Goal: Information Seeking & Learning: Check status

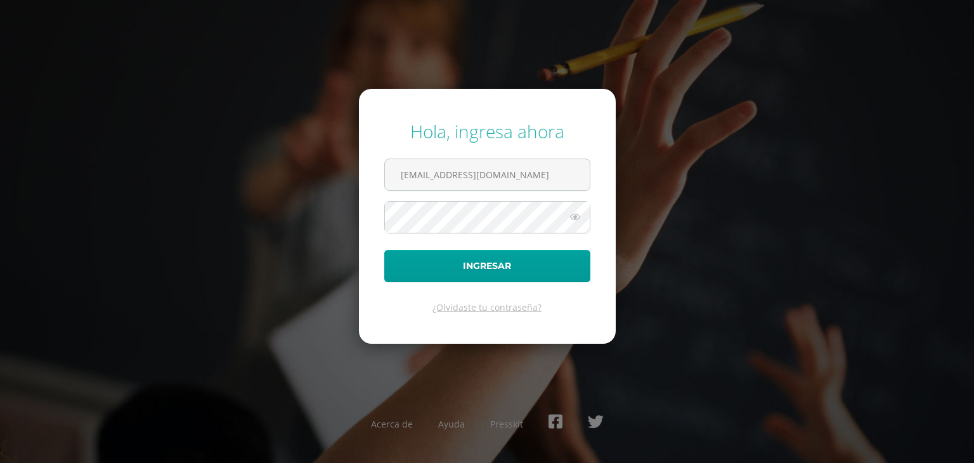
type input "2022014@maiagt.org"
click at [384, 250] on button "Ingresar" at bounding box center [487, 266] width 206 height 32
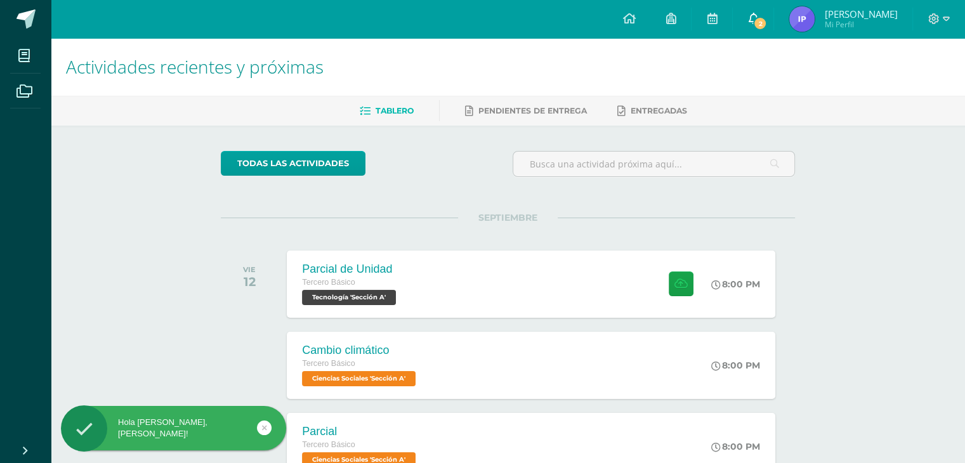
click at [767, 23] on span "2" at bounding box center [760, 23] width 14 height 14
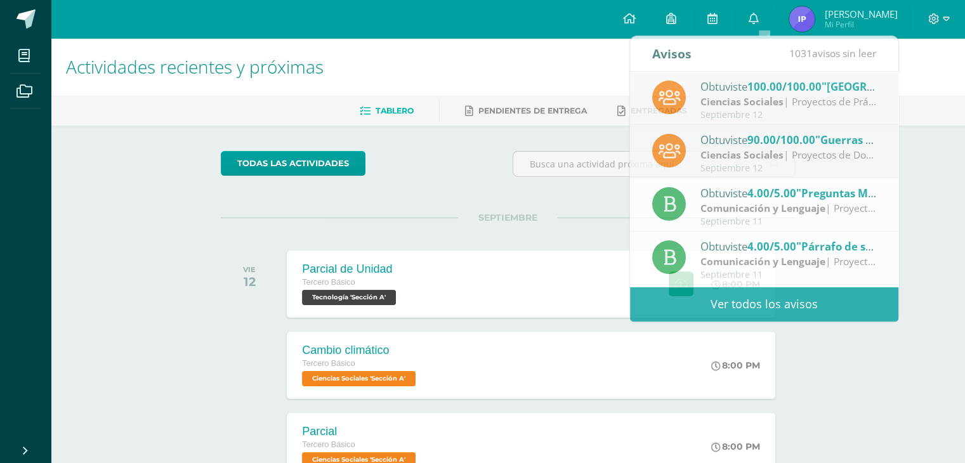
click at [913, 134] on div "Actividades recientes y próximas Tablero Pendientes de entrega Entregadas todas…" at bounding box center [508, 421] width 914 height 766
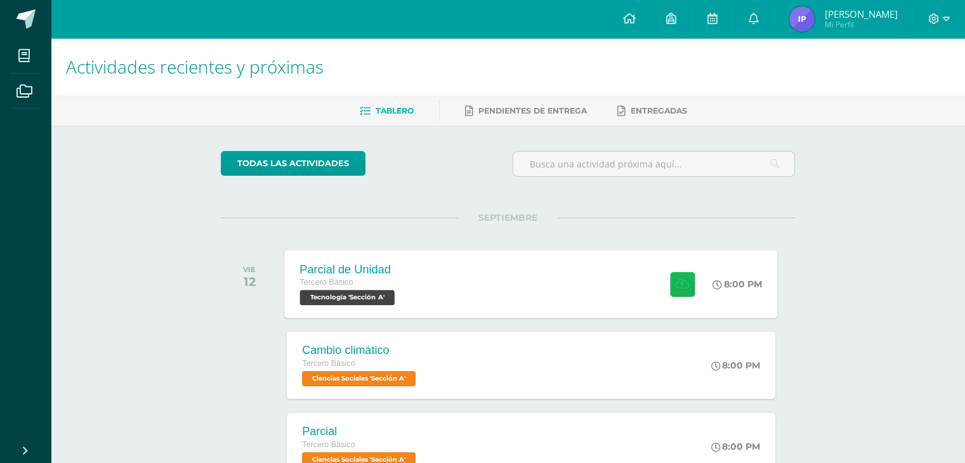
click at [679, 294] on button at bounding box center [682, 283] width 25 height 25
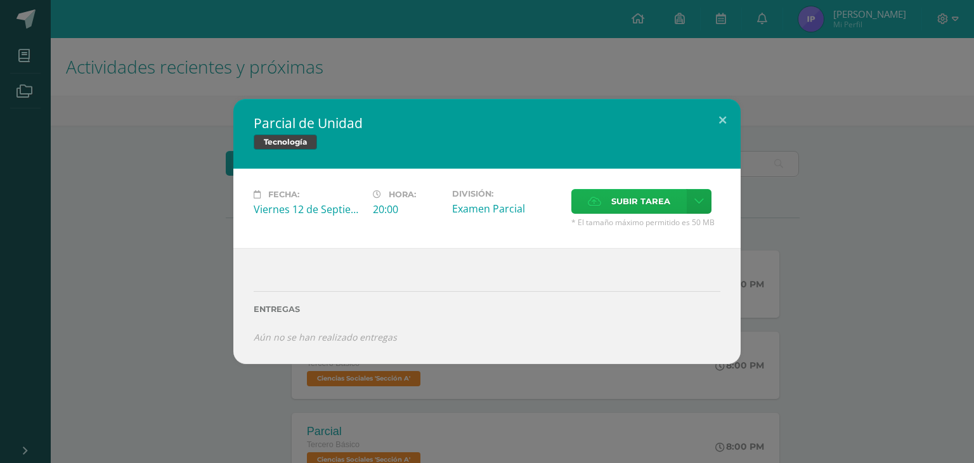
click at [667, 202] on span "Subir tarea" at bounding box center [640, 201] width 59 height 23
click at [0, 0] on input "Subir tarea" at bounding box center [0, 0] width 0 height 0
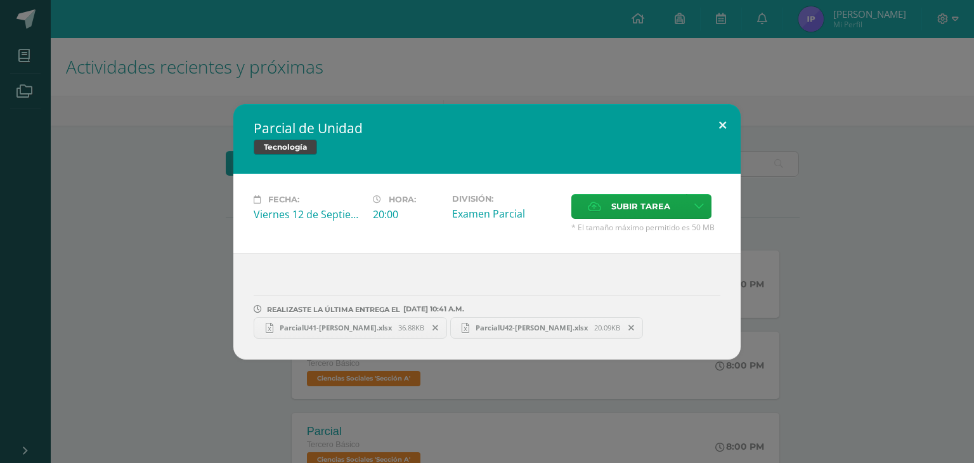
click at [718, 131] on button at bounding box center [723, 125] width 36 height 43
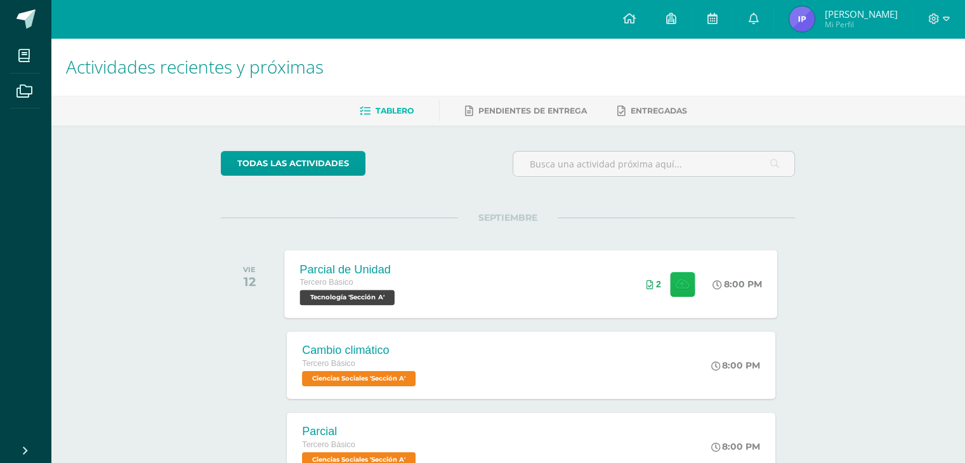
click at [683, 285] on icon at bounding box center [681, 283] width 13 height 11
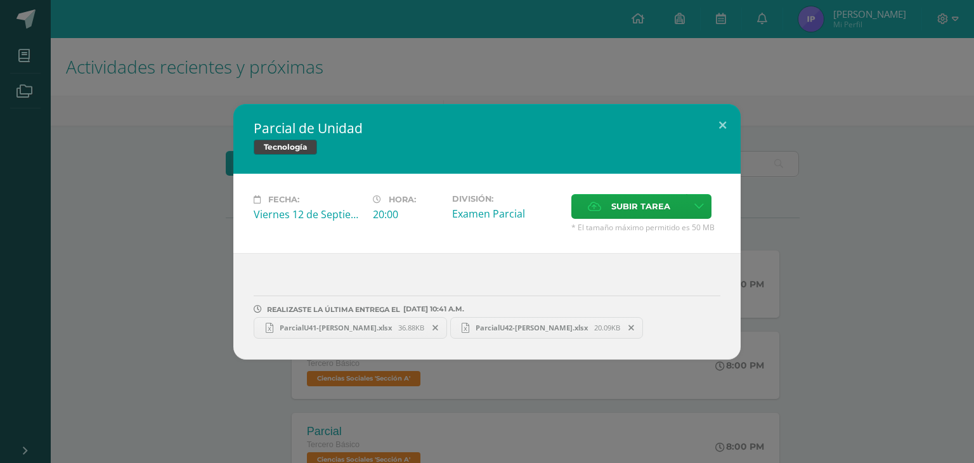
click at [391, 321] on link "ParcialU41-Ingrid Piló.xlsx 36.88KB" at bounding box center [350, 328] width 193 height 22
click at [518, 324] on span "ParcialU42-Ingrid Piló.xlsx" at bounding box center [531, 328] width 125 height 10
click at [720, 127] on button at bounding box center [723, 125] width 36 height 43
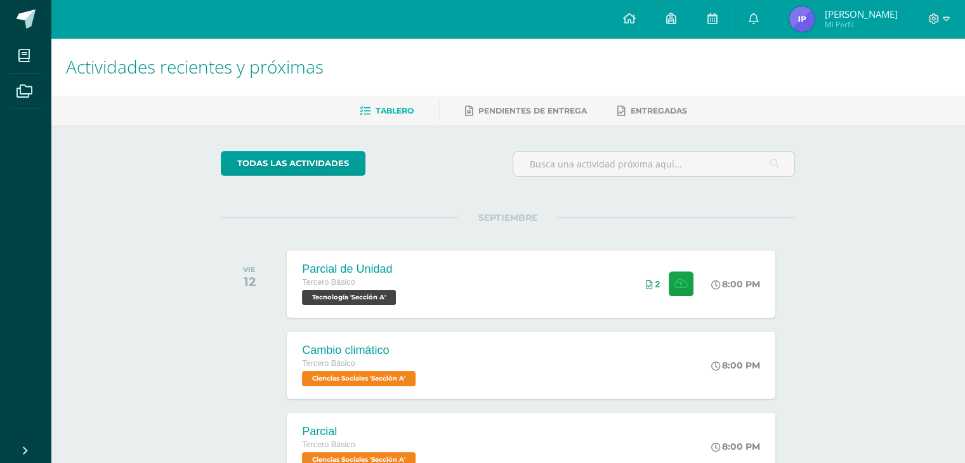
click at [814, 23] on img at bounding box center [801, 18] width 25 height 25
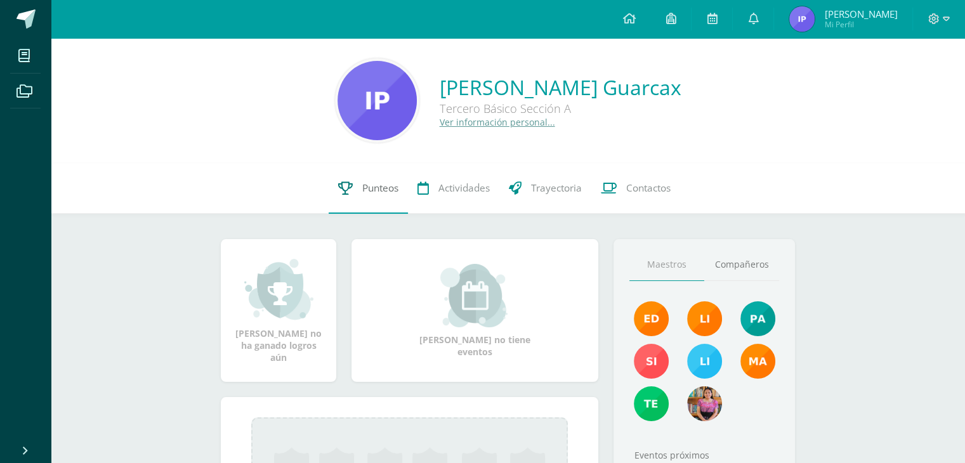
click at [397, 198] on link "Punteos" at bounding box center [368, 188] width 79 height 51
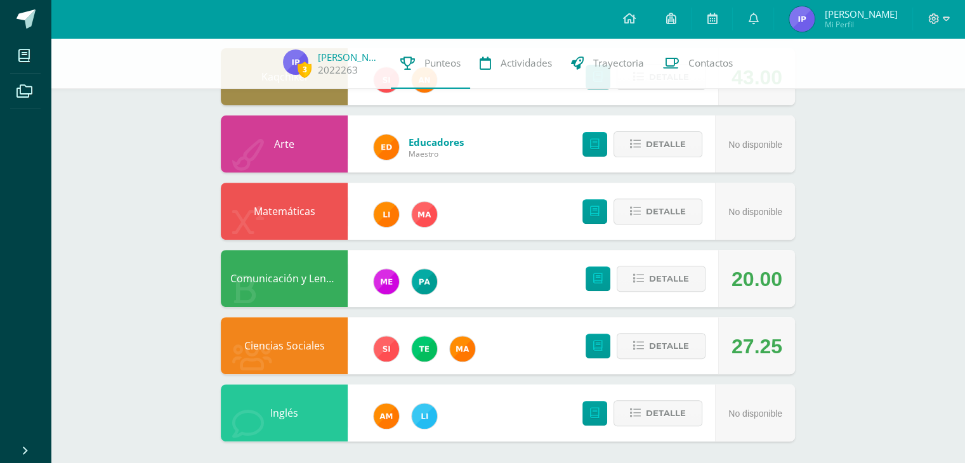
scroll to position [421, 0]
click at [681, 344] on span "Detalle" at bounding box center [669, 345] width 40 height 23
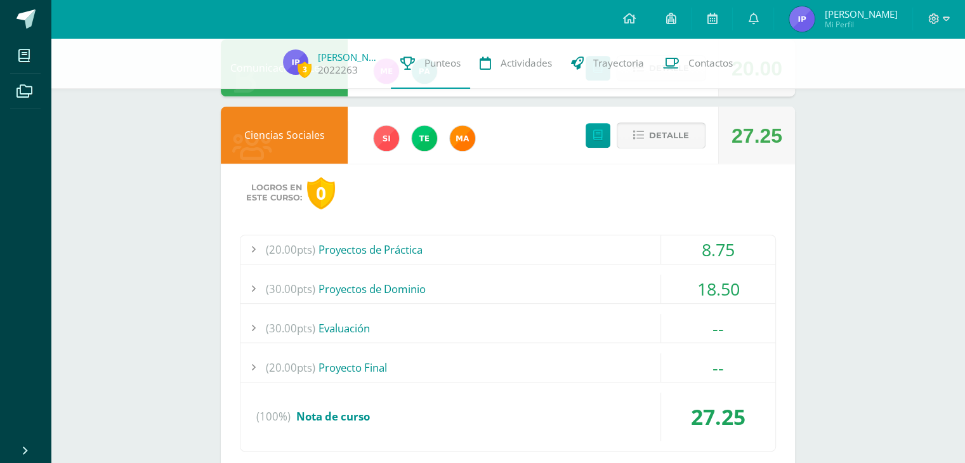
scroll to position [632, 0]
click at [609, 256] on div "(20.00pts) Proyectos de Práctica" at bounding box center [507, 249] width 535 height 29
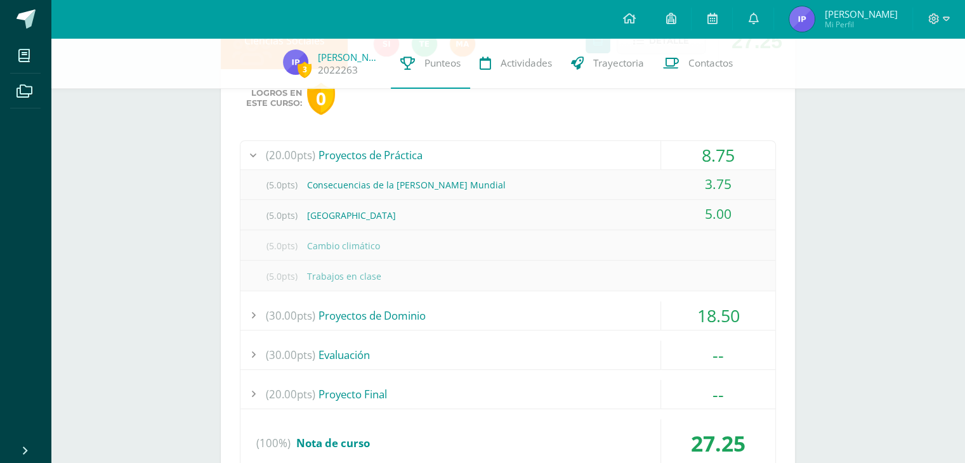
scroll to position [728, 0]
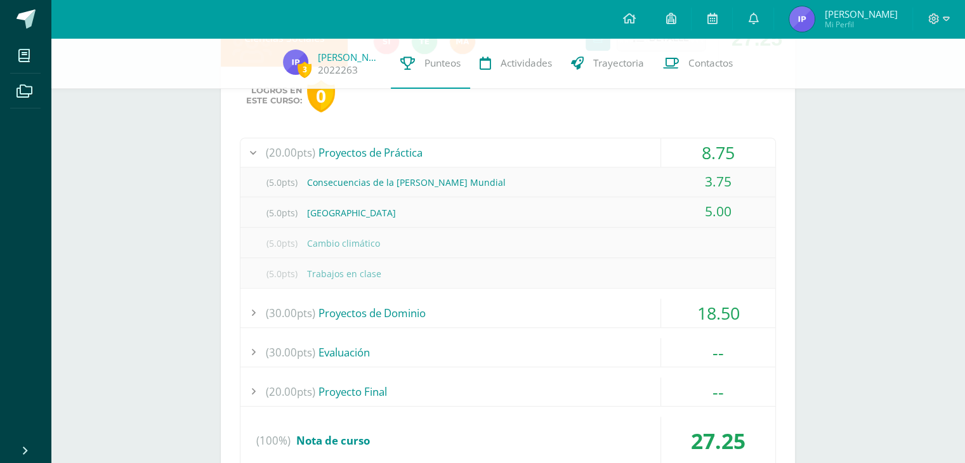
click at [594, 303] on div "(30.00pts) Proyectos de Dominio" at bounding box center [507, 313] width 535 height 29
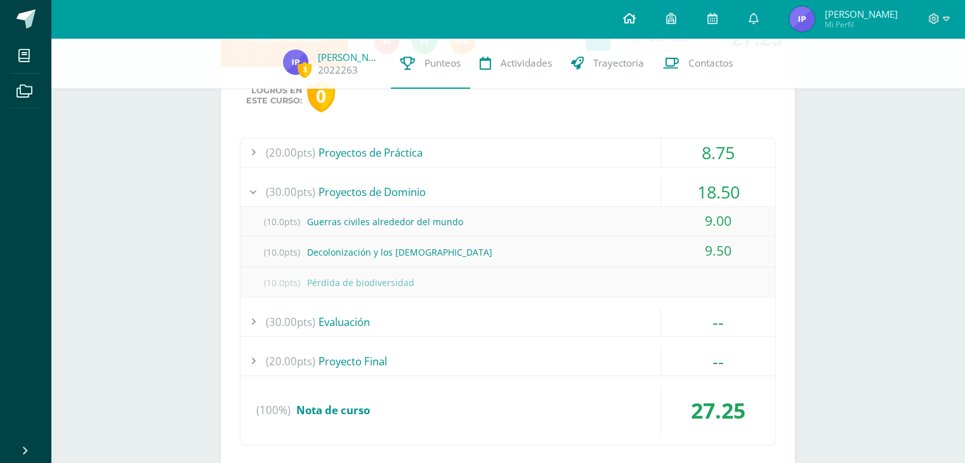
click at [635, 15] on icon at bounding box center [628, 18] width 13 height 11
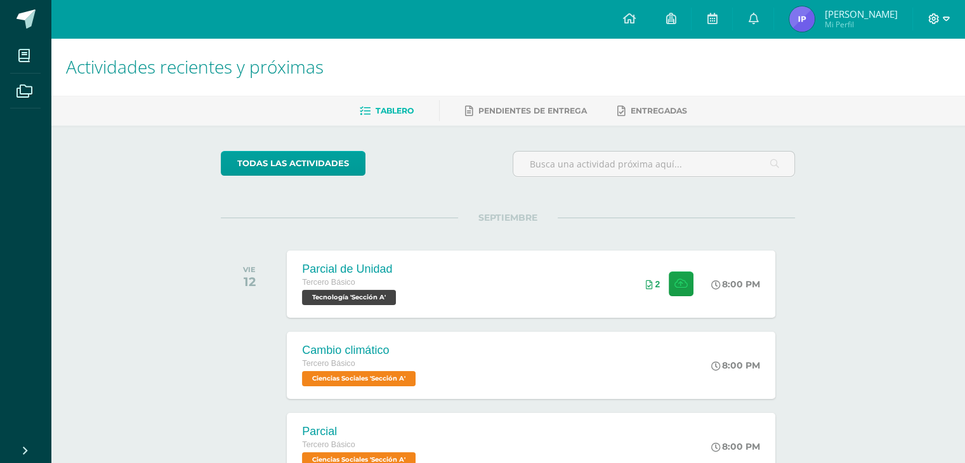
click at [933, 18] on icon at bounding box center [933, 18] width 11 height 11
click at [880, 88] on span "Cerrar sesión" at bounding box center [904, 86] width 57 height 12
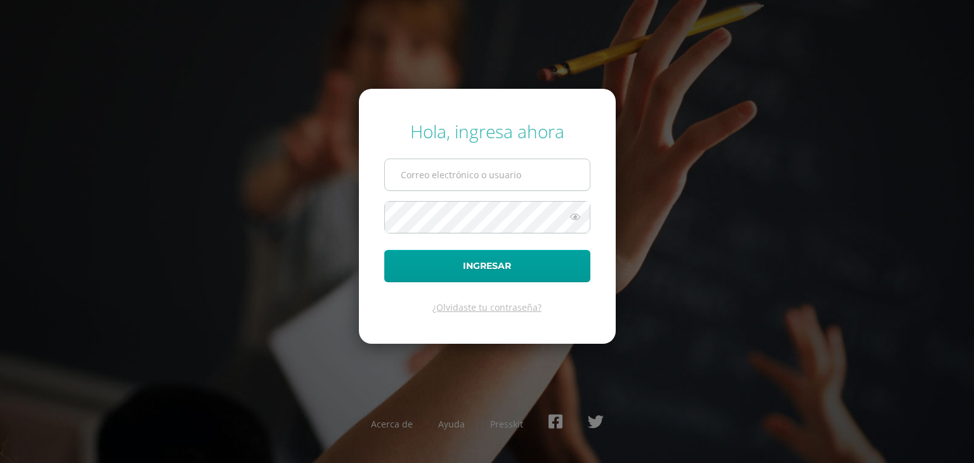
click at [545, 180] on input "text" at bounding box center [487, 174] width 205 height 31
click at [660, 153] on div "Hola, ingresa ahora Ingresar ¿Olvidaste tu contraseña? Acerca de Ayuda Presskit" at bounding box center [487, 231] width 818 height 245
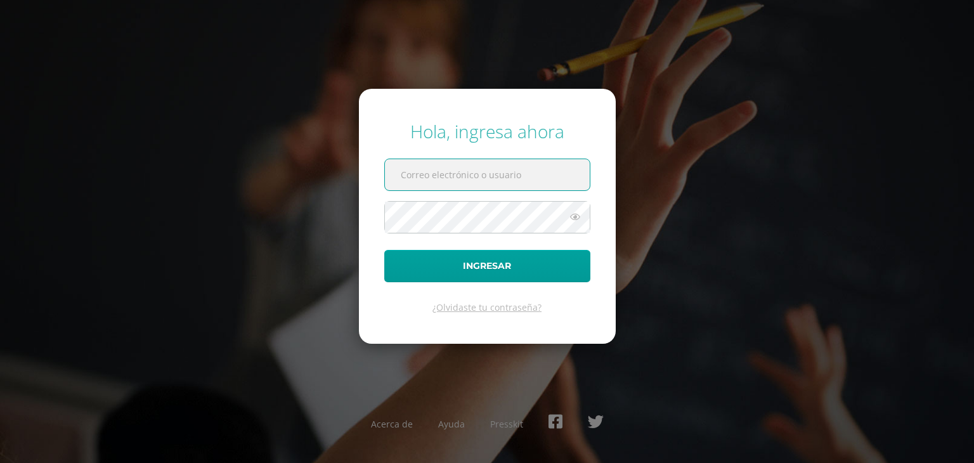
click at [464, 183] on input "text" at bounding box center [487, 174] width 205 height 31
click at [729, 128] on div "Hola, ingresa ahora Ingresar ¿Olvidaste tu contraseña? Acerca de Ayuda Presskit" at bounding box center [487, 231] width 818 height 245
click at [490, 173] on input "text" at bounding box center [487, 174] width 205 height 31
